Goal: Communication & Community: Answer question/provide support

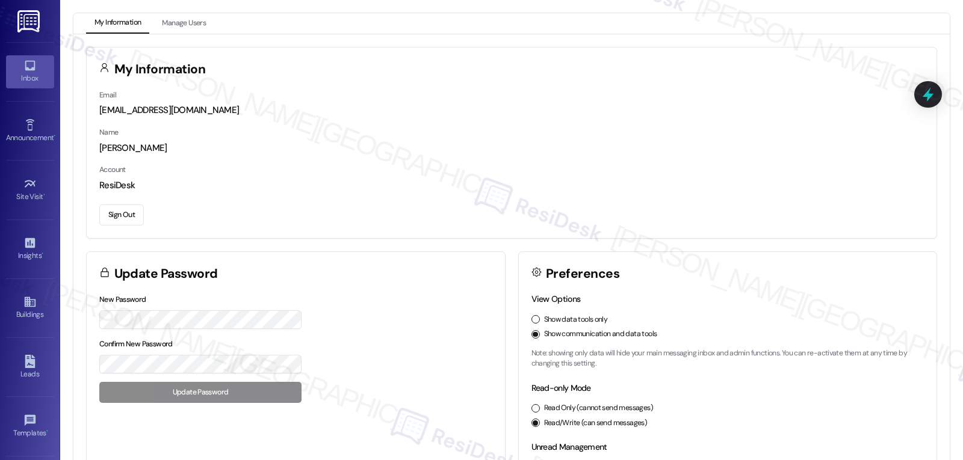
click at [14, 70] on link "Inbox" at bounding box center [30, 71] width 48 height 33
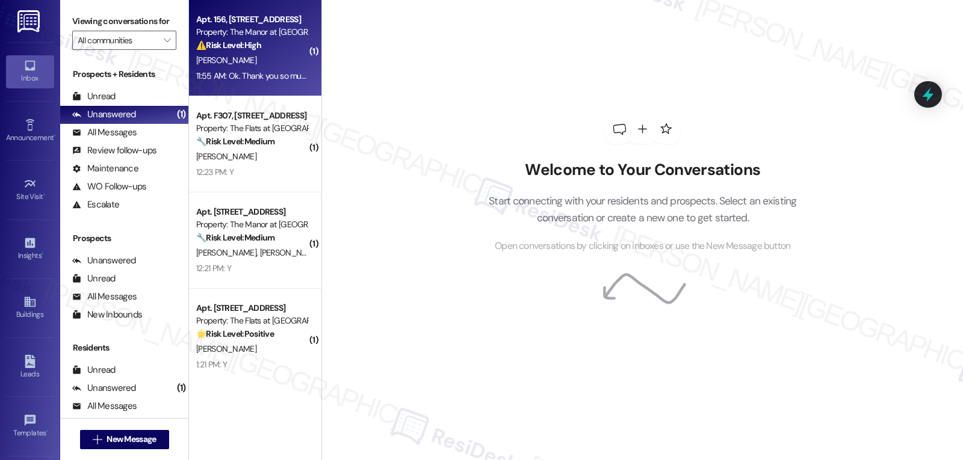
click at [244, 67] on div "[PERSON_NAME]" at bounding box center [252, 60] width 114 height 15
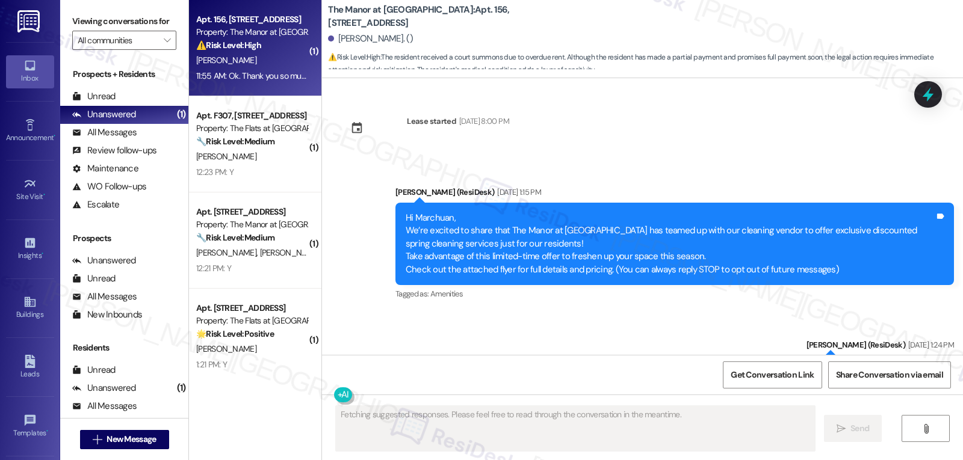
scroll to position [5907, 0]
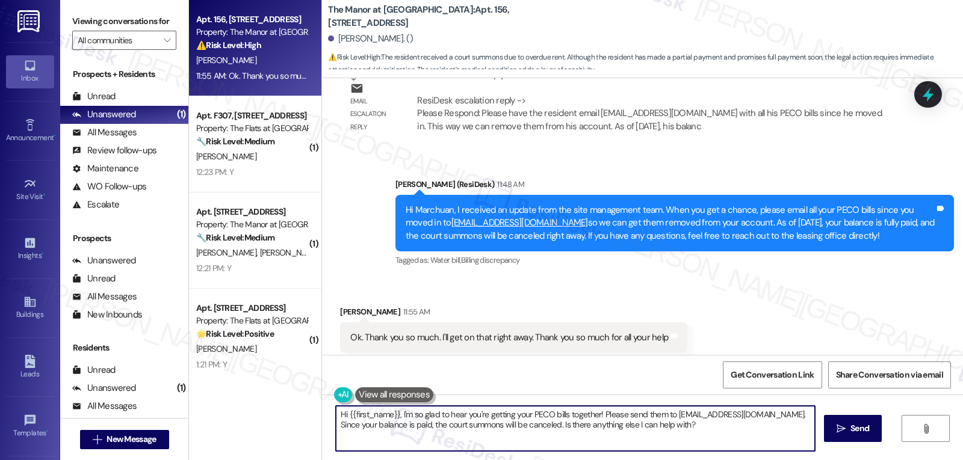
click at [410, 441] on textarea "Hi {{first_name}}, I'm so glad to hear you're getting your PECO bills together!…" at bounding box center [575, 428] width 479 height 45
type textarea "You're very welcome, Marchuan! Please feel free to reach out if you need anythi…"
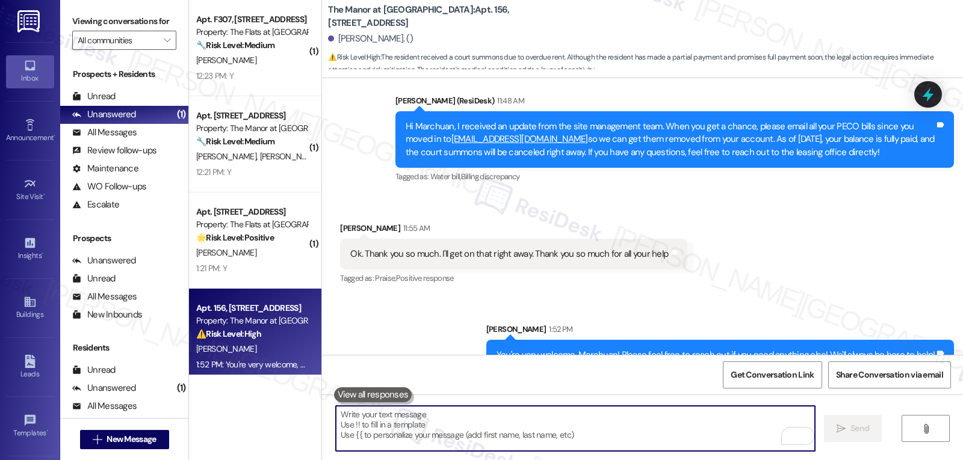
scroll to position [114, 0]
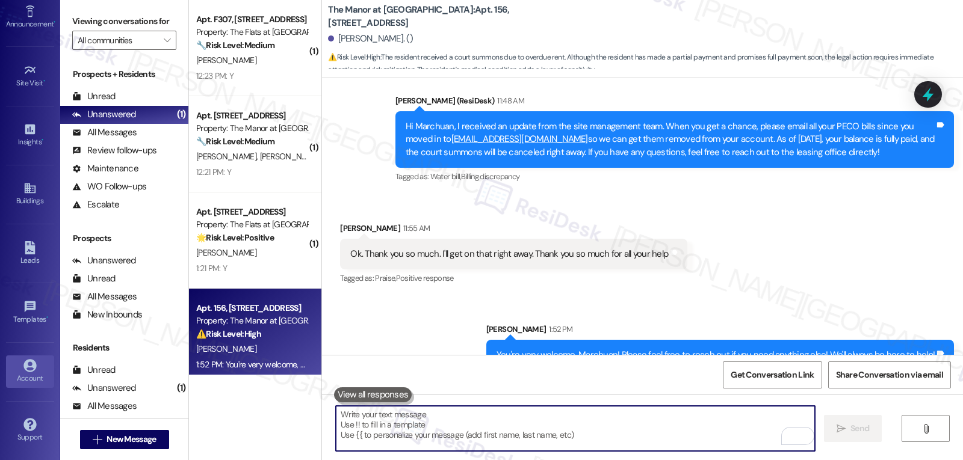
click at [29, 385] on link "Account" at bounding box center [30, 372] width 48 height 33
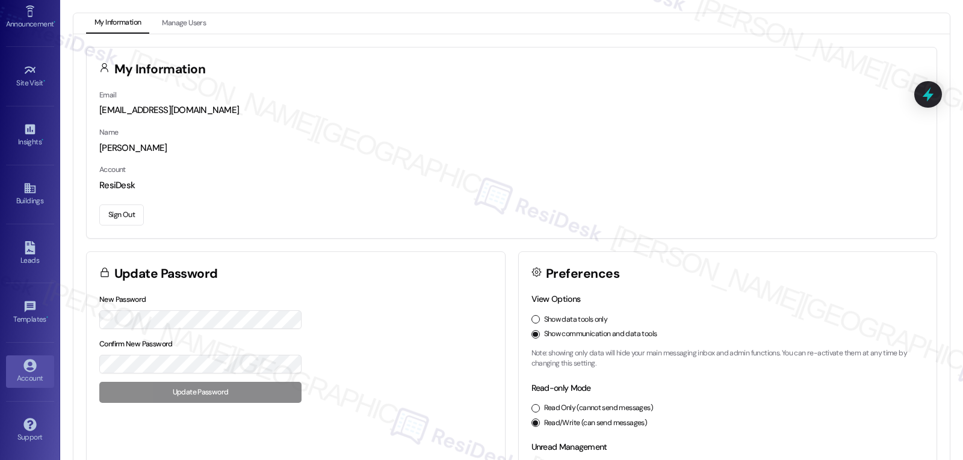
click at [125, 214] on button "Sign Out" at bounding box center [121, 215] width 45 height 21
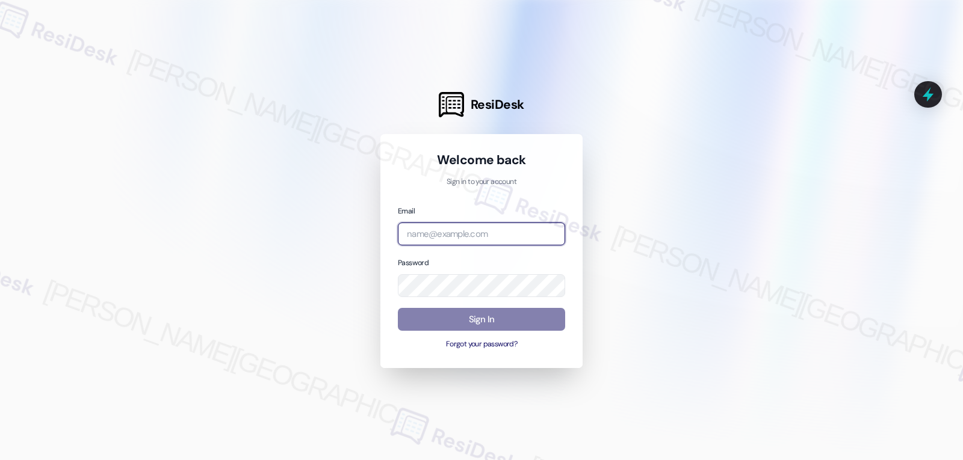
click at [520, 236] on input "email" at bounding box center [481, 234] width 167 height 23
paste input "automated-surveys-archway_equities-jomar.punay@archway_[DOMAIN_NAME]"
type input "automated-surveys-archway_equities-jomar.punay@archway_[DOMAIN_NAME]"
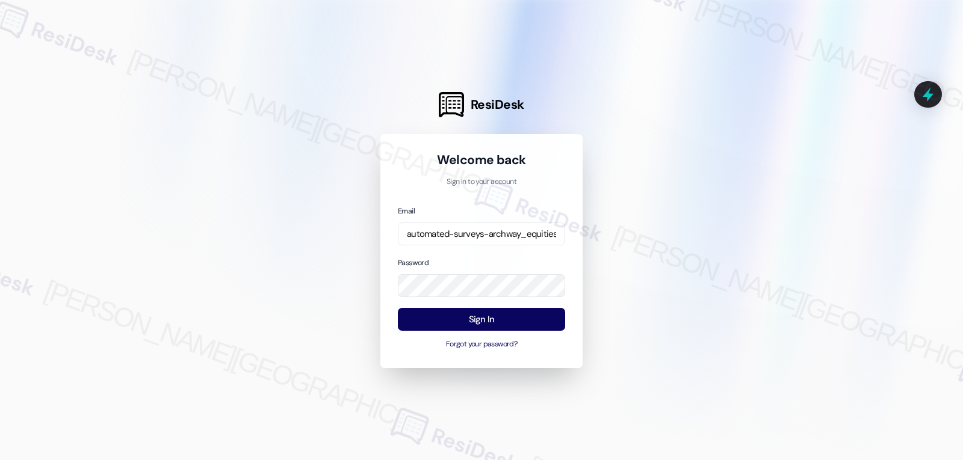
click at [494, 262] on div "Password" at bounding box center [481, 277] width 167 height 42
click at [500, 324] on button "Sign In" at bounding box center [481, 319] width 167 height 23
